Goal: Obtain resource: Download file/media

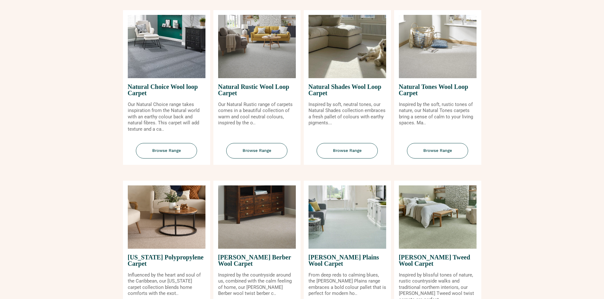
scroll to position [444, 0]
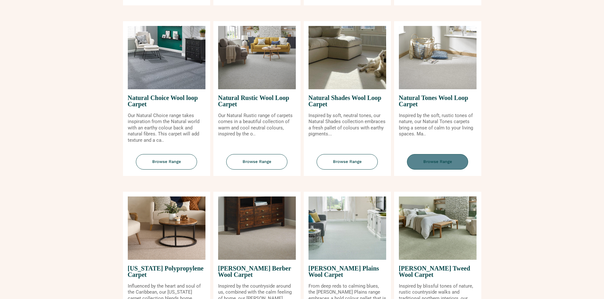
click at [437, 160] on span "Browse Range" at bounding box center [437, 162] width 61 height 16
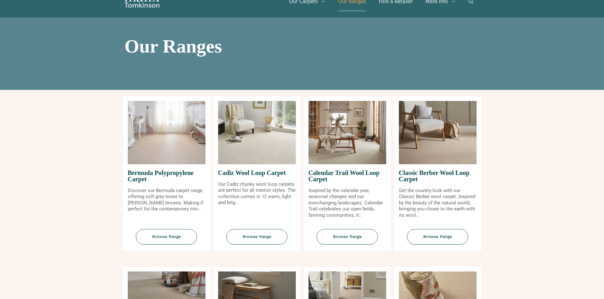
scroll to position [0, 0]
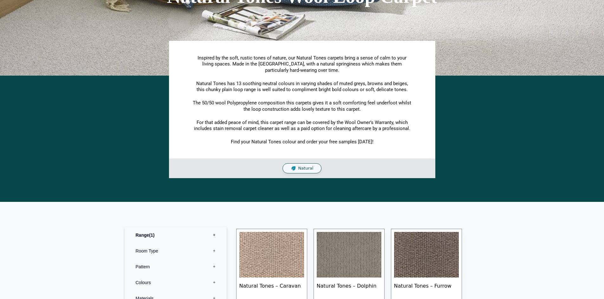
scroll to position [158, 0]
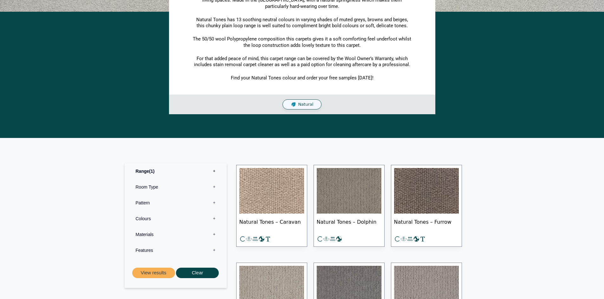
click at [287, 191] on img at bounding box center [271, 191] width 65 height 46
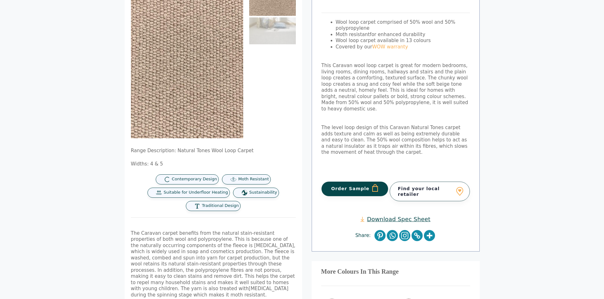
scroll to position [95, 0]
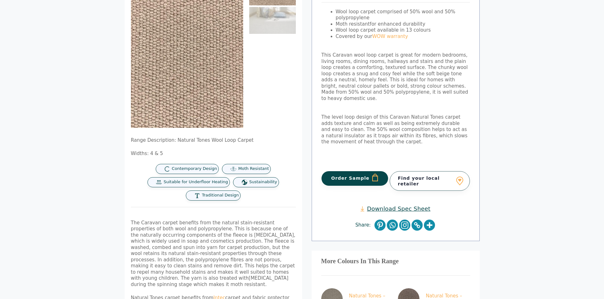
click at [381, 205] on link "Download Spec Sheet" at bounding box center [395, 208] width 70 height 7
